Goal: Transaction & Acquisition: Purchase product/service

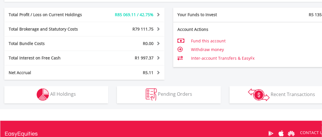
scroll to position [327, 0]
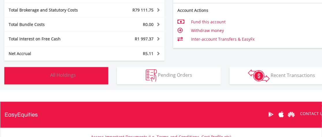
click at [55, 70] on button "Holdings All Holdings" at bounding box center [56, 75] width 104 height 17
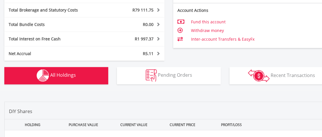
scroll to position [428, 0]
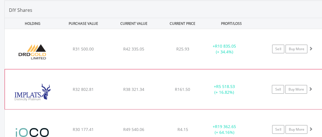
click at [315, 69] on div "﻿ Impala Platinum Hlgs Limited R32 802.81 R38 321.34 R161.50 + R5 518.53 (+ 16.…" at bounding box center [169, 49] width 329 height 40
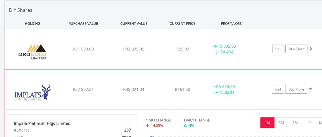
click at [315, 69] on div "﻿ Impala Platinum Hlgs Limited R32 802.81 R38 321.34 R161.50 + R5 518.53 (+ 16.…" at bounding box center [169, 49] width 329 height 40
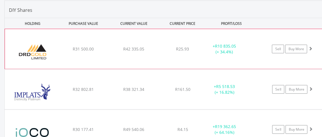
click at [316, 56] on div "﻿ DRD Gold Limited R31 500.00 R42 335.05 R25.93 + R10 835.05 (+ 34.4%) Sell Buy…" at bounding box center [169, 49] width 328 height 40
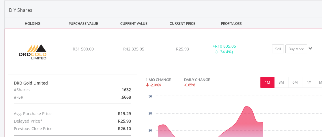
click at [316, 56] on div "﻿ DRD Gold Limited R31 500.00 R42 335.05 R25.93 + R10 835.05 (+ 34.4%) Sell Buy…" at bounding box center [169, 49] width 328 height 40
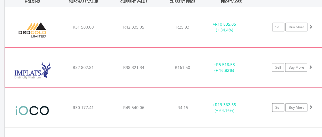
scroll to position [487, 0]
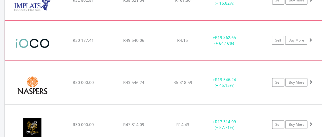
scroll to position [547, 0]
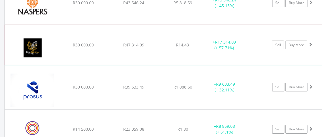
scroll to position [606, 0]
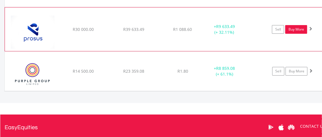
scroll to position [665, 0]
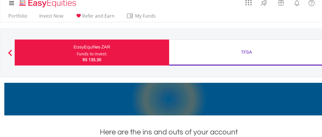
scroll to position [0, 0]
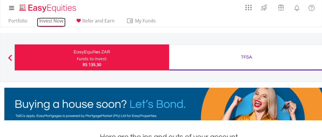
click at [49, 20] on link "Invest Now" at bounding box center [51, 22] width 29 height 9
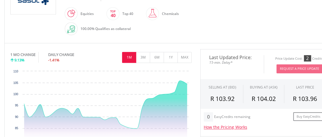
scroll to position [148, 0]
